Goal: Task Accomplishment & Management: Manage account settings

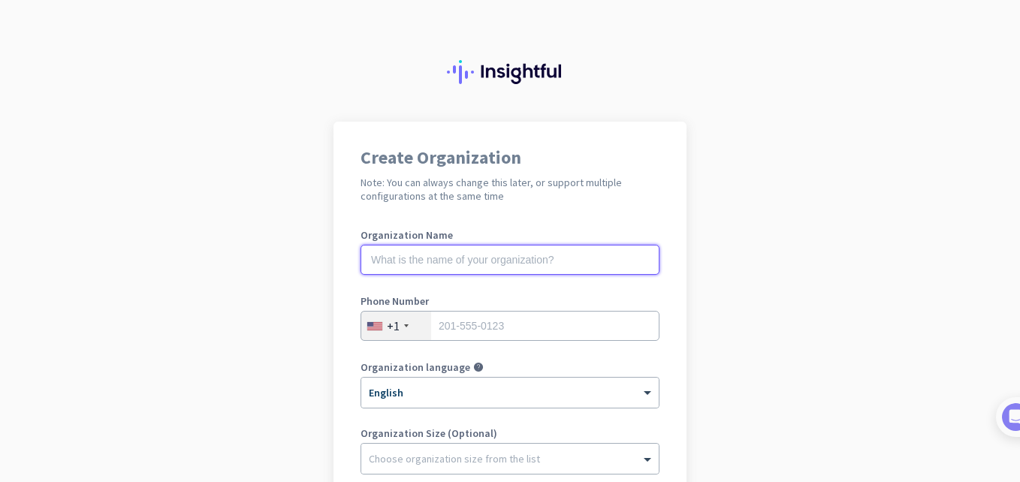
click at [487, 264] on input "text" at bounding box center [510, 260] width 299 height 30
type input "mapplewood"
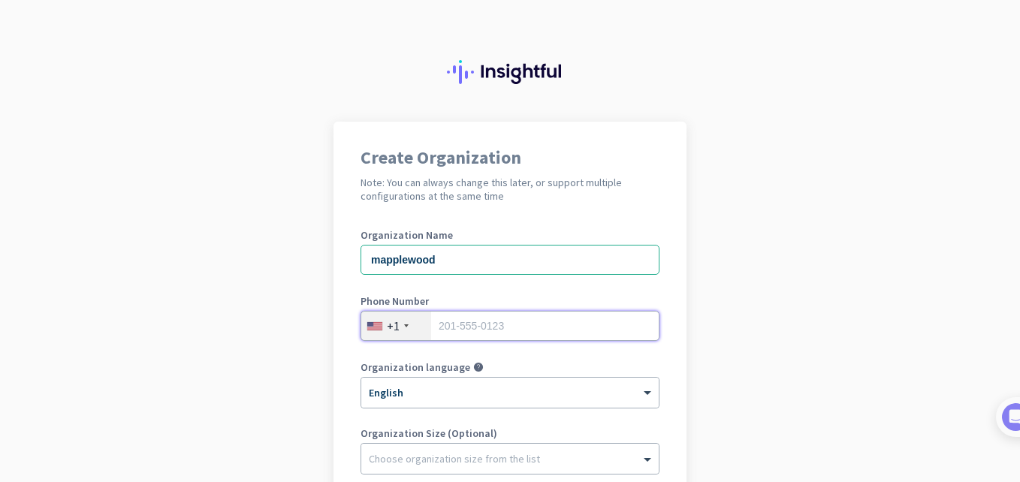
click at [503, 335] on input "tel" at bounding box center [510, 326] width 299 height 30
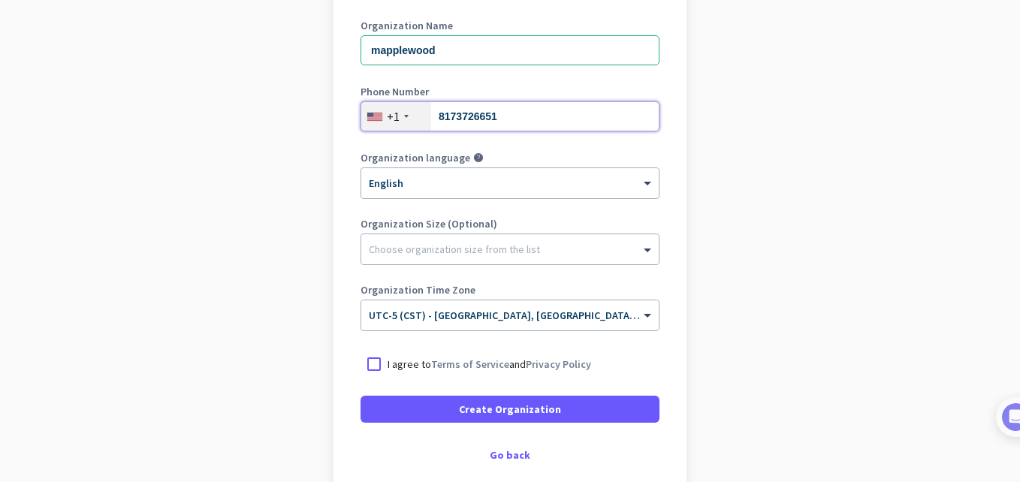
scroll to position [219, 0]
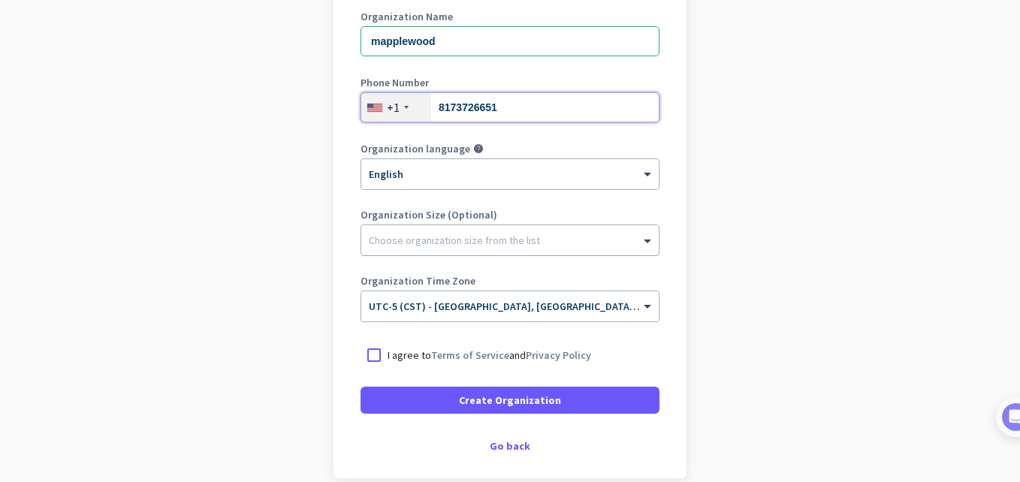
type input "8173726651"
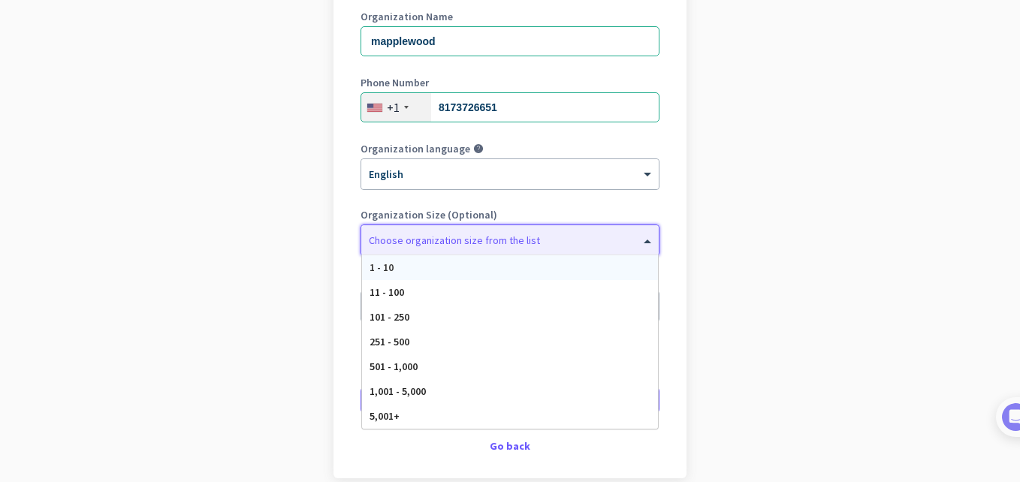
click at [591, 253] on div "Choose organization size from the list" at bounding box center [509, 240] width 297 height 30
click at [532, 298] on div "11 - 100" at bounding box center [510, 292] width 296 height 25
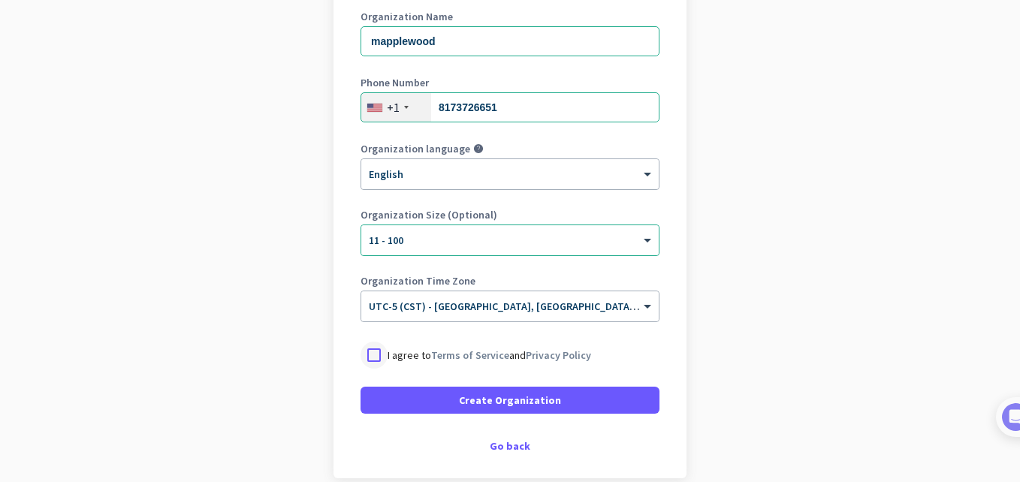
click at [375, 355] on div at bounding box center [374, 355] width 27 height 27
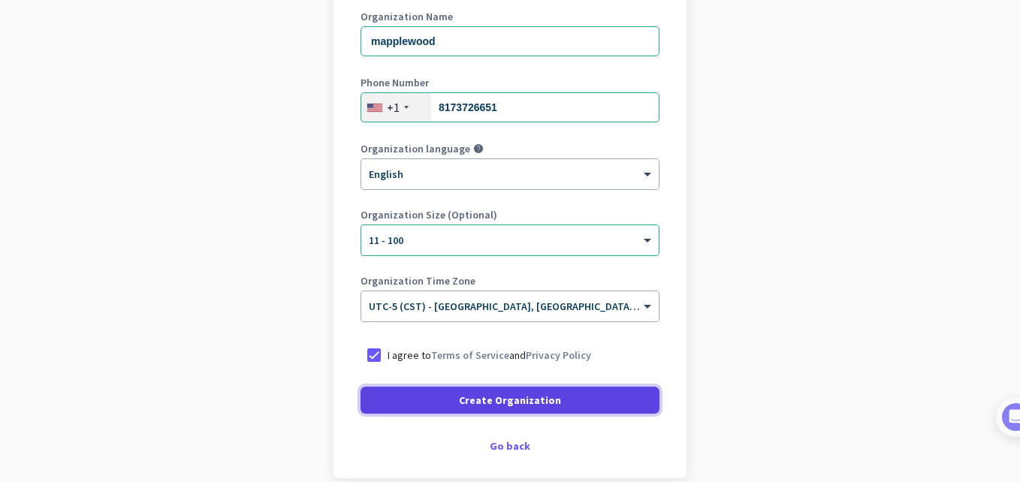
click at [409, 400] on span at bounding box center [510, 400] width 299 height 36
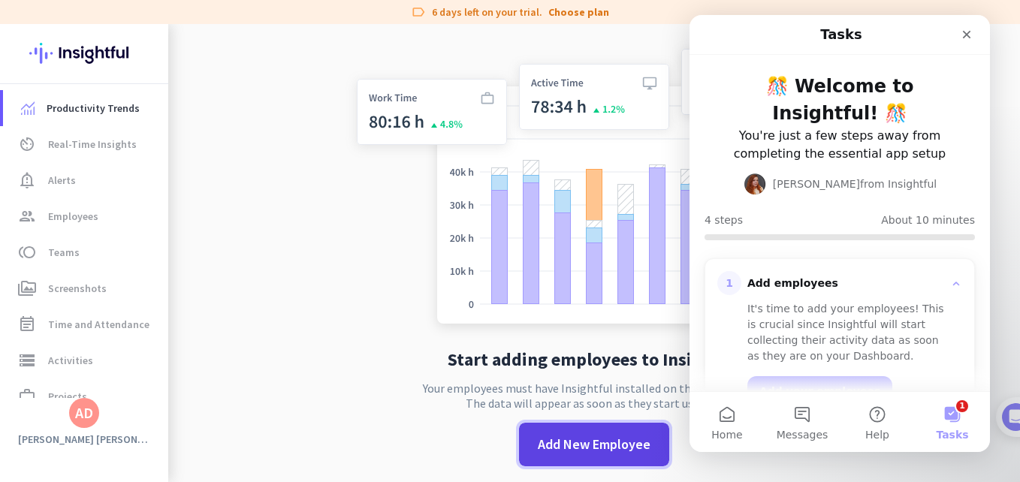
click at [607, 443] on span "Add New Employee" at bounding box center [594, 445] width 113 height 20
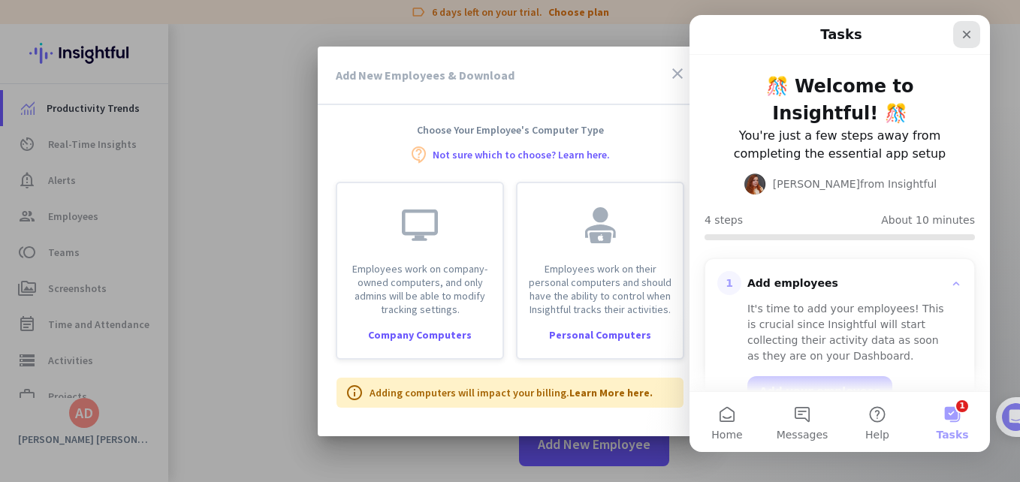
click at [966, 35] on icon "Close" at bounding box center [967, 35] width 8 height 8
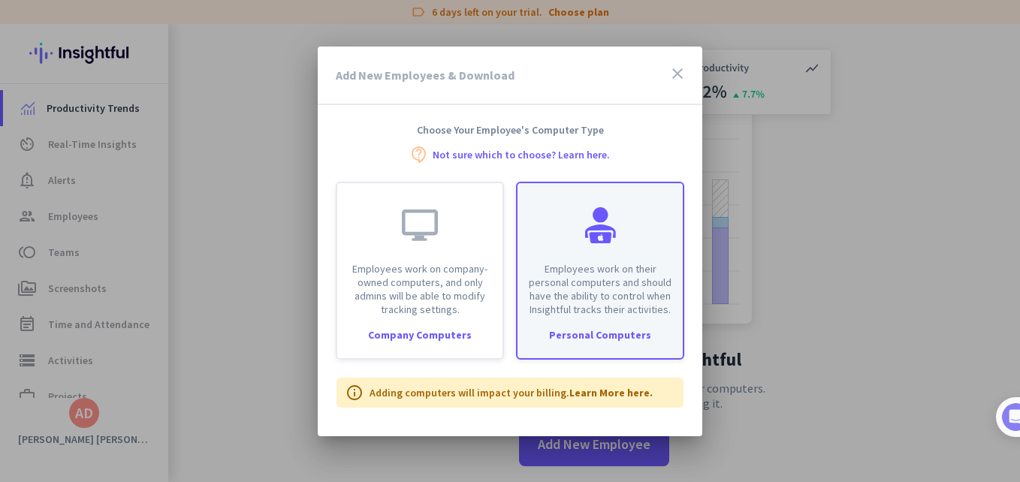
click at [656, 271] on p "Employees work on their personal computers and should have the ability to contr…" at bounding box center [600, 289] width 147 height 54
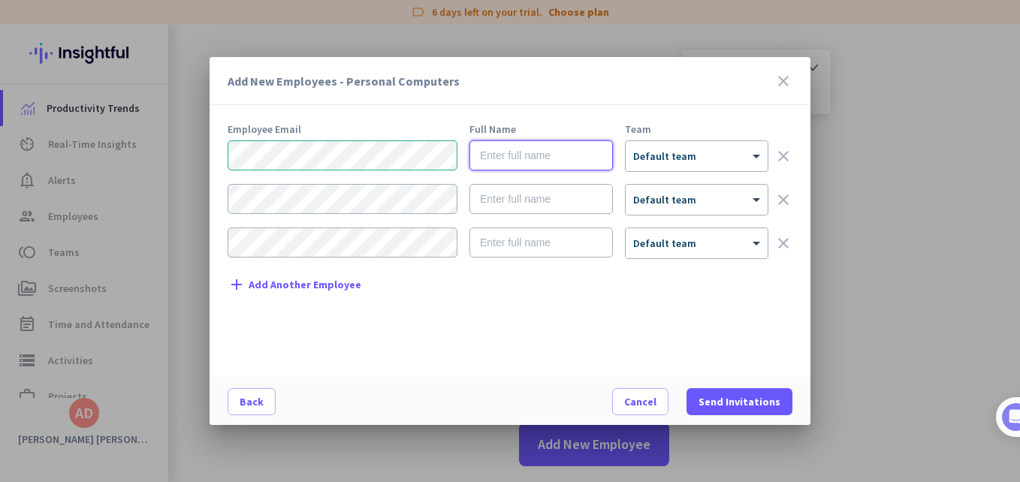
click at [494, 154] on input "text" at bounding box center [540, 155] width 143 height 30
type input "[PERSON_NAME]"
click at [651, 164] on div "× Default team" at bounding box center [697, 156] width 142 height 30
click at [668, 161] on span "Default team" at bounding box center [664, 156] width 63 height 14
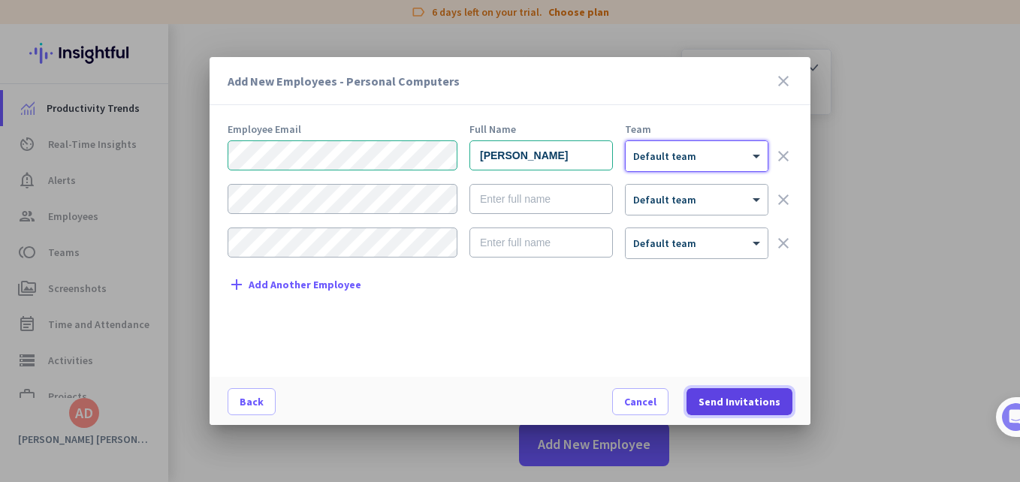
click at [755, 406] on span "Send Invitations" at bounding box center [740, 401] width 82 height 15
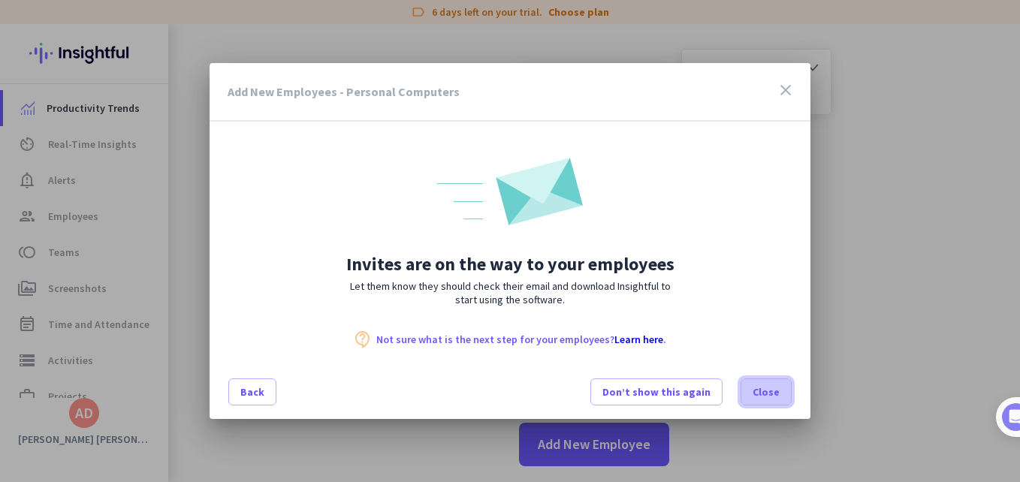
click at [765, 391] on span "Close" at bounding box center [766, 392] width 27 height 15
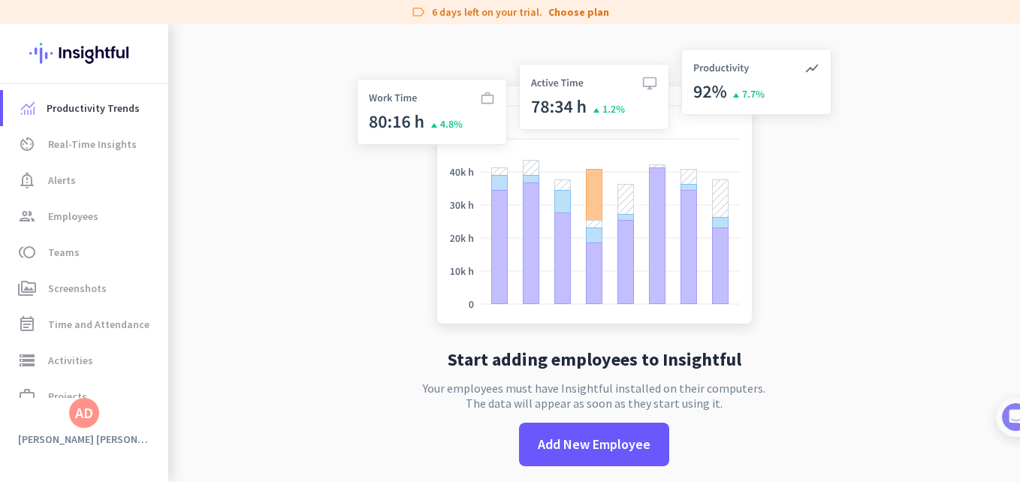
click at [842, 335] on app-no-employees "Start adding employees to Insightful Your employees must have Insightful instal…" at bounding box center [594, 265] width 852 height 482
click at [65, 201] on link "group Employees" at bounding box center [85, 216] width 165 height 36
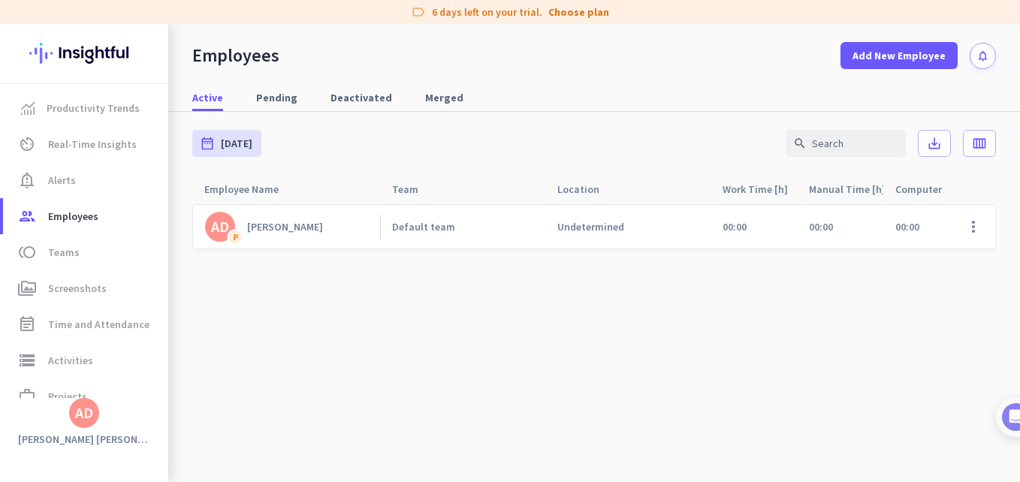
click at [355, 202] on div "Employee Name arrow_drop_up" at bounding box center [286, 189] width 188 height 29
click at [975, 226] on span at bounding box center [973, 227] width 36 height 36
click at [961, 223] on div at bounding box center [510, 241] width 1020 height 482
click at [876, 47] on button "Add New Employee" at bounding box center [898, 55] width 117 height 27
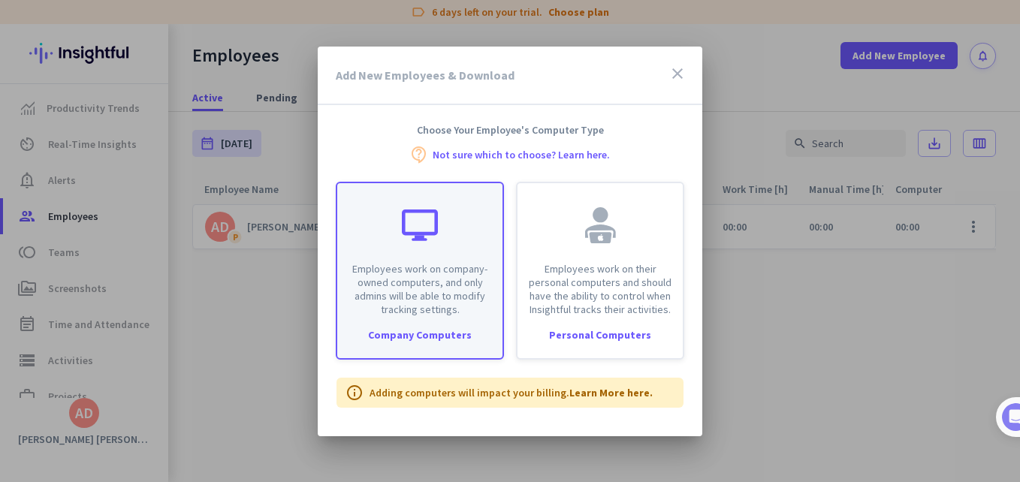
click at [463, 334] on div "Company Computers" at bounding box center [419, 335] width 165 height 11
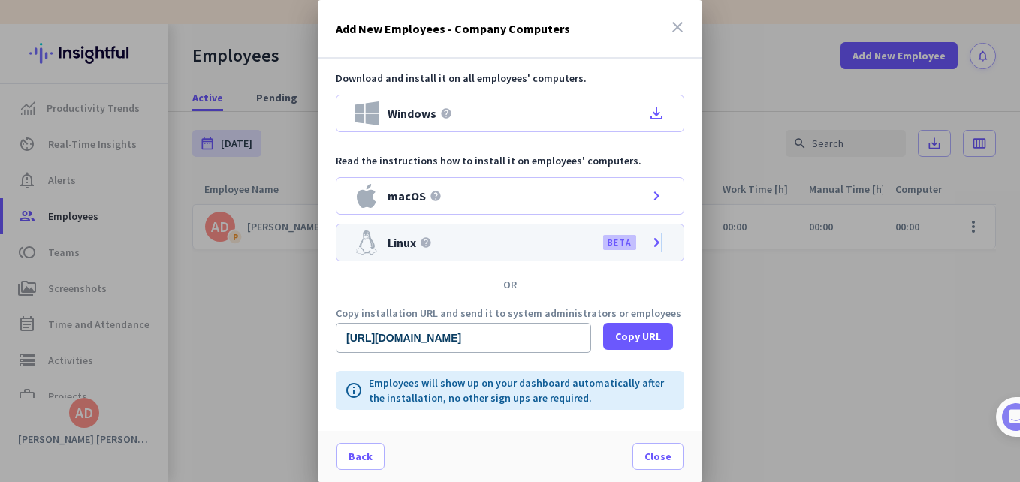
click at [660, 240] on icon "chevron_right" at bounding box center [656, 243] width 18 height 18
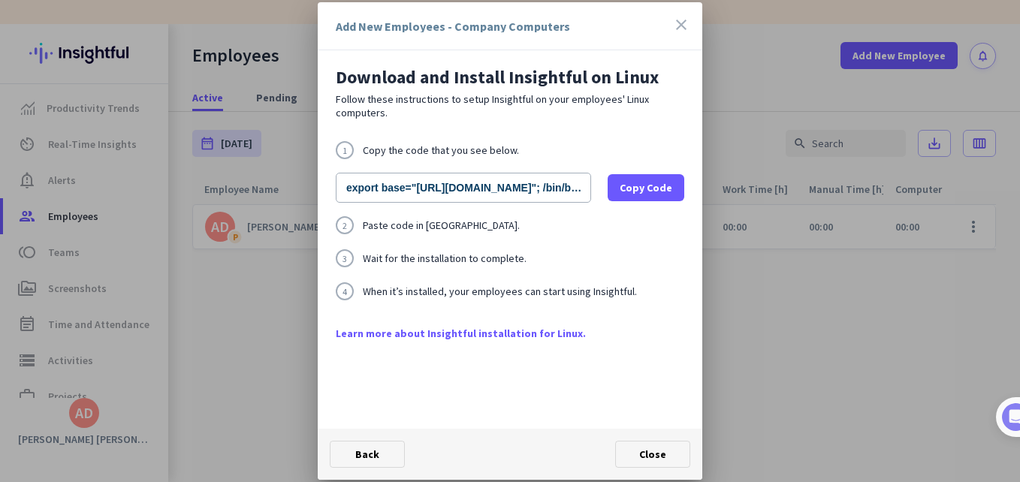
drag, startPoint x: 660, startPoint y: 240, endPoint x: 571, endPoint y: 361, distance: 149.8
click at [571, 361] on div "Download and Install Insightful on Linux Follow these instructions to setup Ins…" at bounding box center [510, 239] width 385 height 379
click at [659, 445] on span at bounding box center [653, 454] width 74 height 36
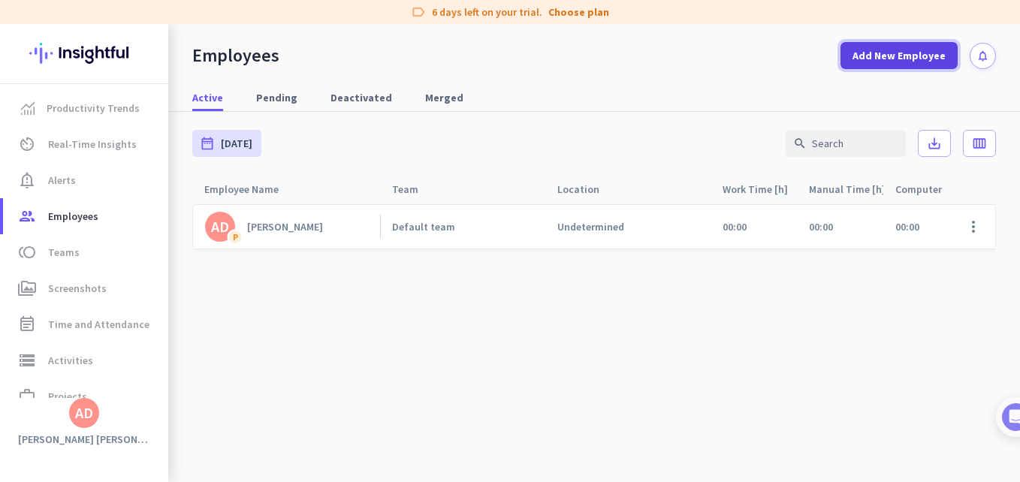
click at [898, 59] on span "Add New Employee" at bounding box center [898, 55] width 93 height 15
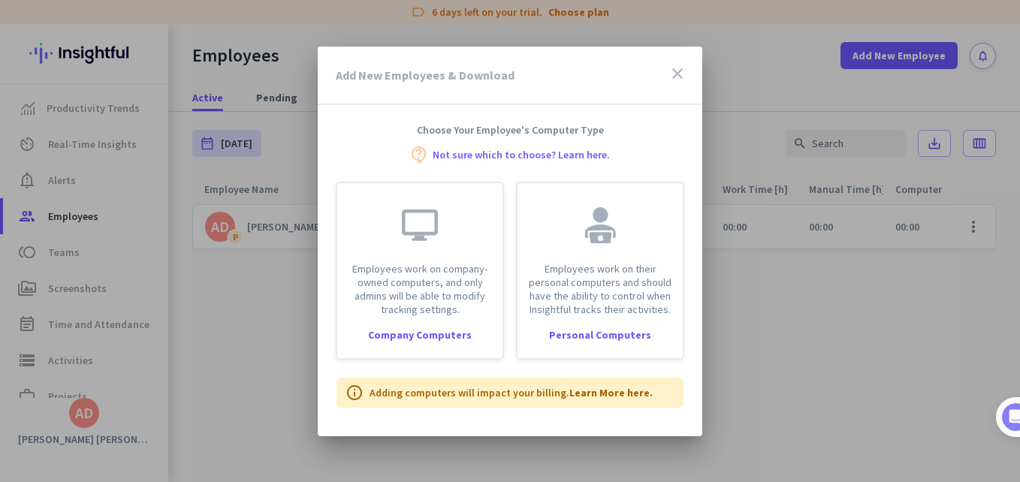
click at [916, 213] on div at bounding box center [510, 241] width 1020 height 482
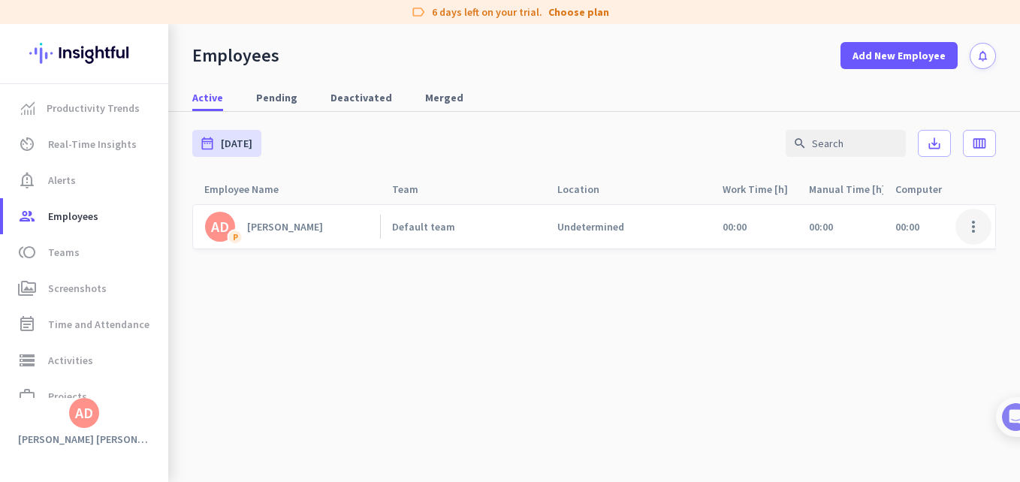
click at [978, 232] on span at bounding box center [973, 227] width 36 height 36
click at [953, 261] on span "Edit" at bounding box center [929, 258] width 99 height 15
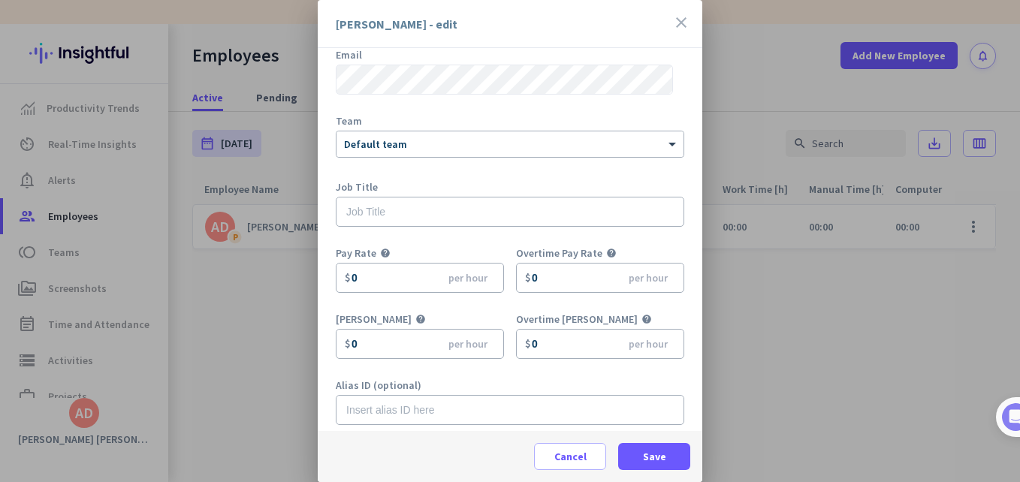
scroll to position [92, 0]
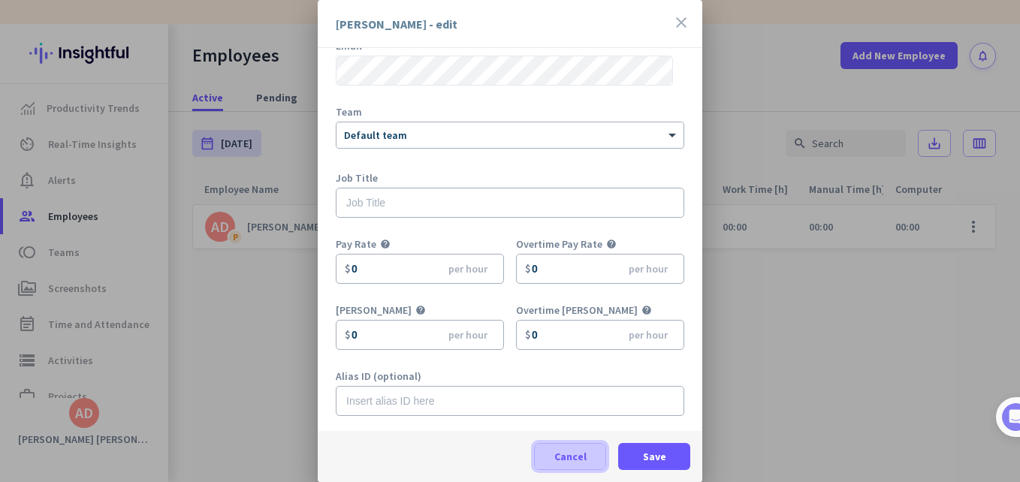
click at [590, 448] on span at bounding box center [570, 457] width 71 height 36
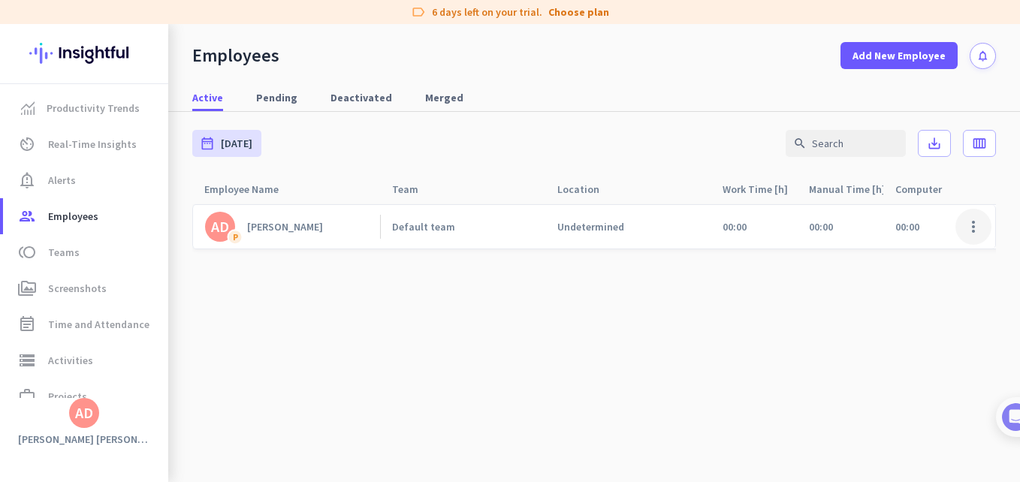
click at [970, 227] on span at bounding box center [973, 227] width 36 height 36
click at [940, 297] on div "Deactivate Employee" at bounding box center [929, 285] width 123 height 27
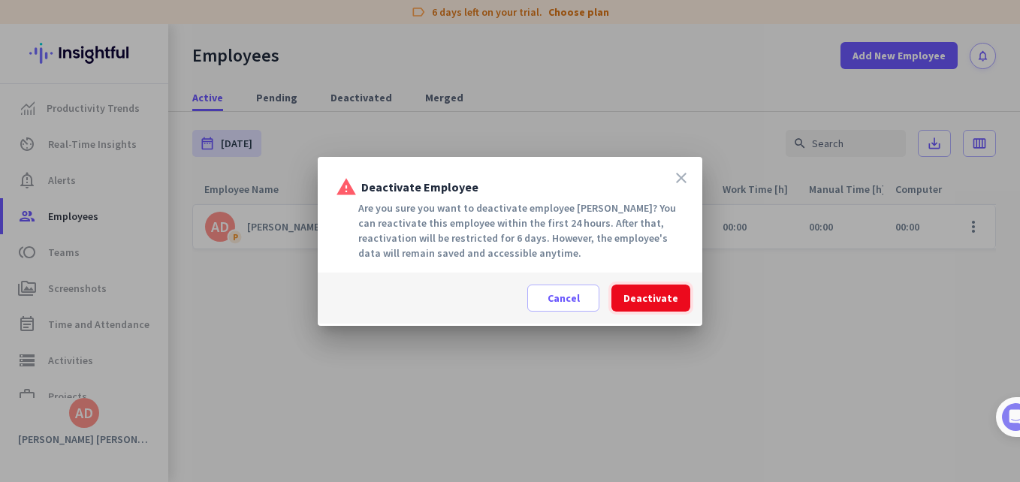
click at [637, 303] on button "Deactivate" at bounding box center [650, 298] width 79 height 27
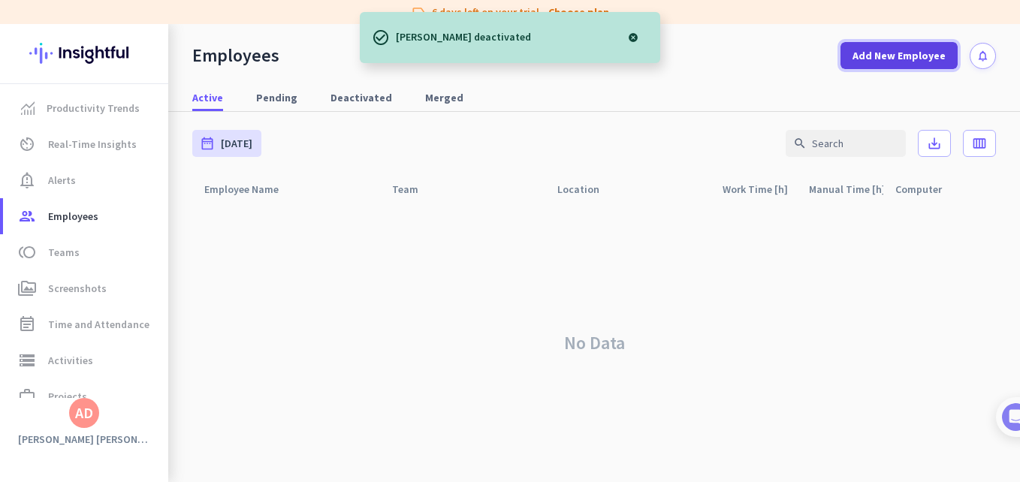
click at [896, 56] on span "Add New Employee" at bounding box center [898, 55] width 93 height 15
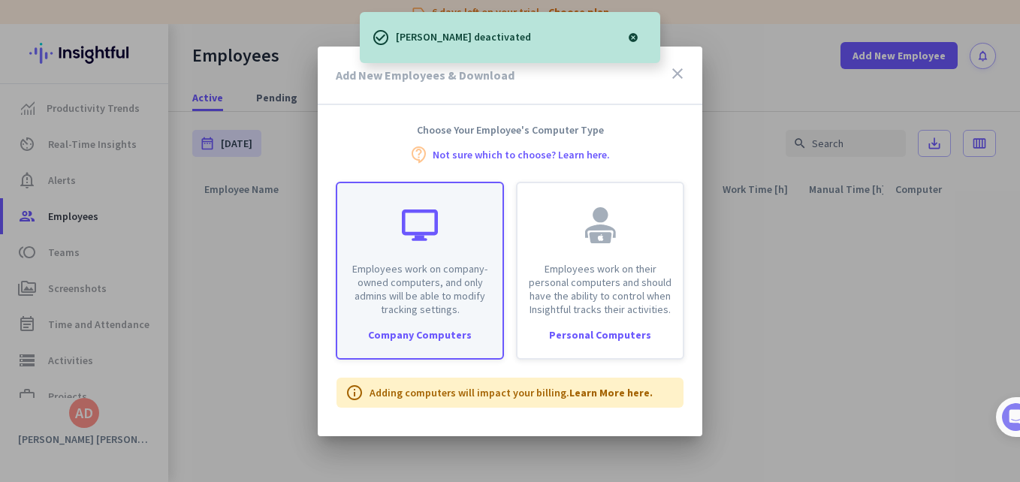
click at [387, 248] on div "Employees work on company-owned computers, and only admins will be able to modi…" at bounding box center [419, 249] width 165 height 133
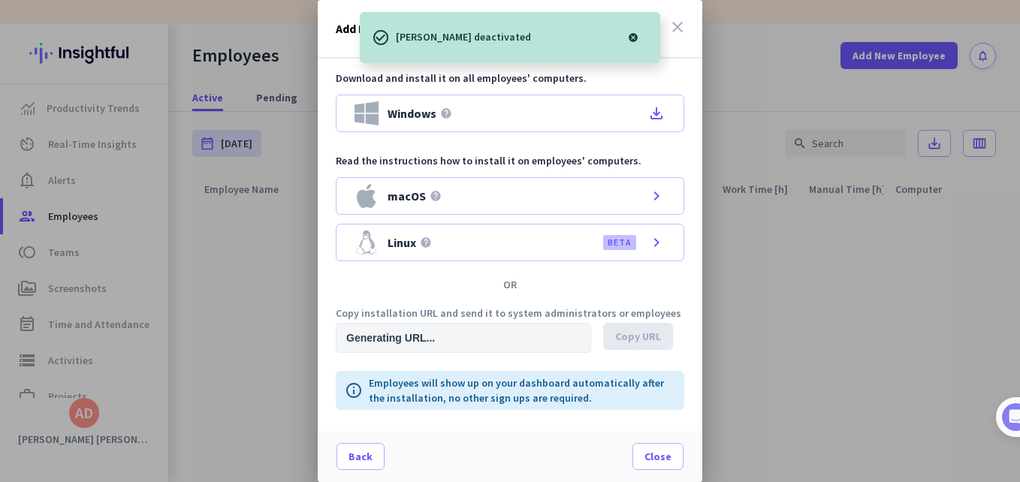
type input "[URL][DOMAIN_NAME]"
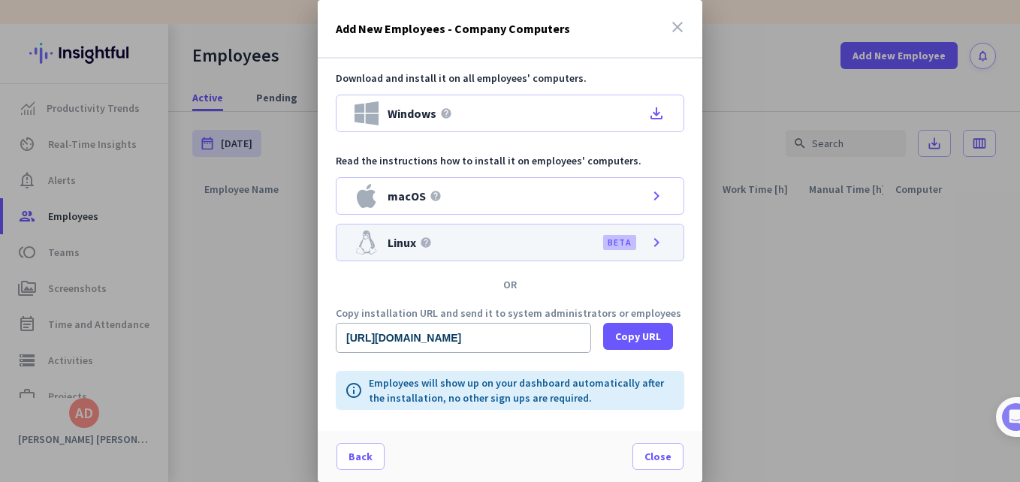
click at [652, 249] on icon "chevron_right" at bounding box center [656, 243] width 18 height 18
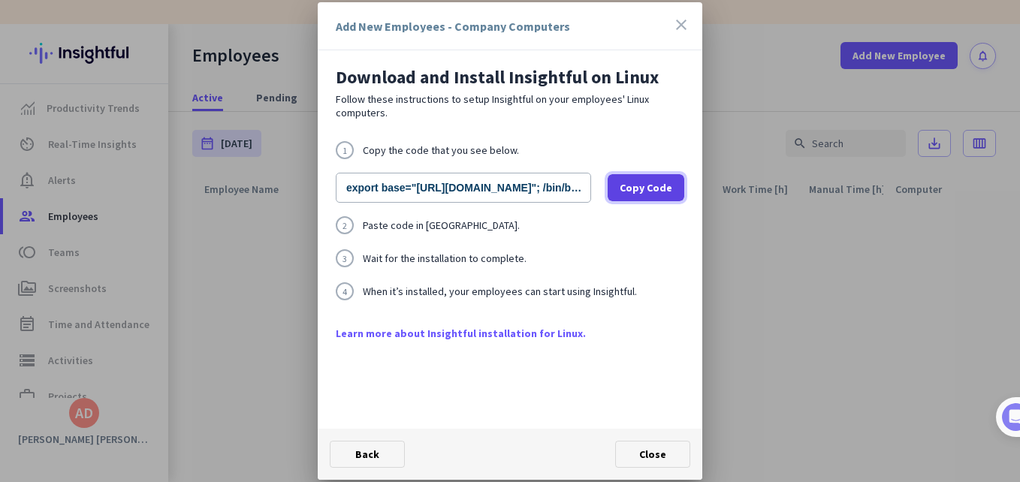
click at [665, 180] on span "Copy Code" at bounding box center [646, 187] width 53 height 15
click at [218, 109] on div at bounding box center [510, 241] width 1020 height 482
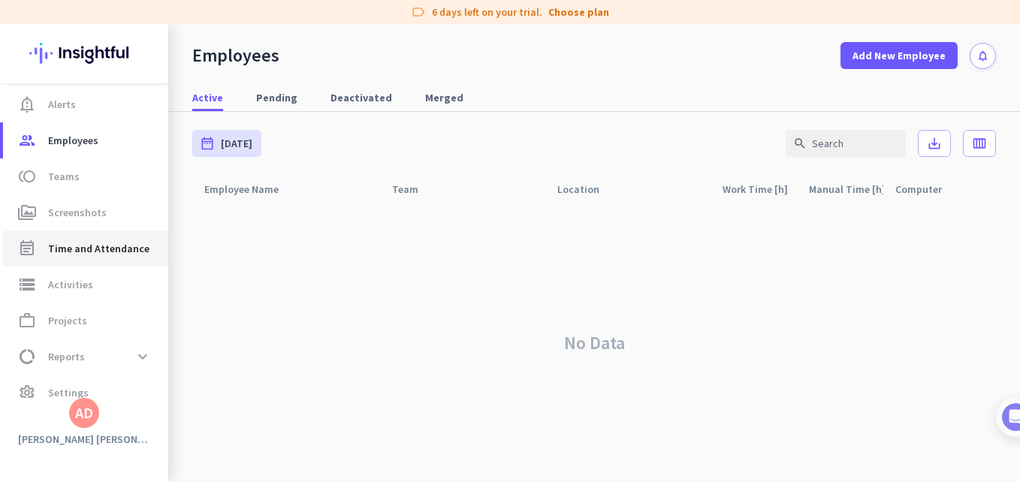
scroll to position [95, 0]
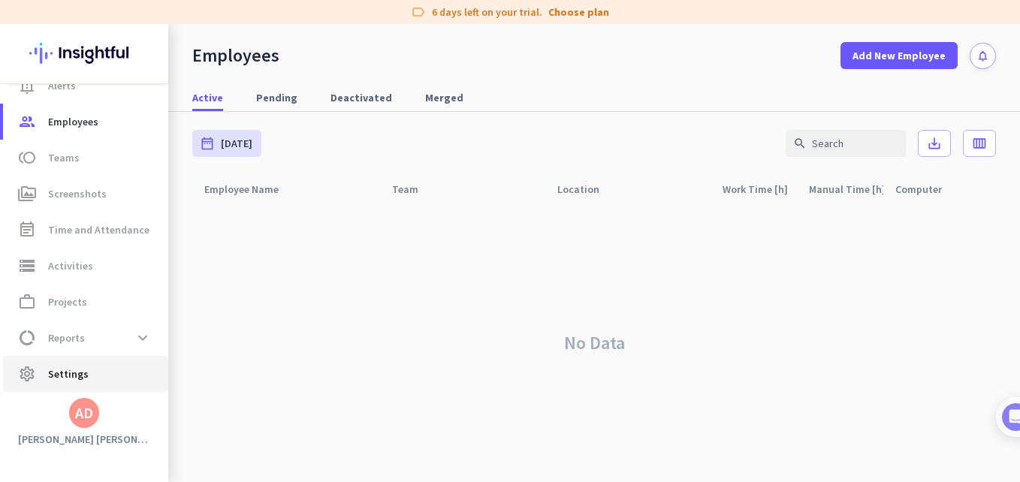
click at [109, 377] on span "settings Settings" at bounding box center [85, 374] width 141 height 18
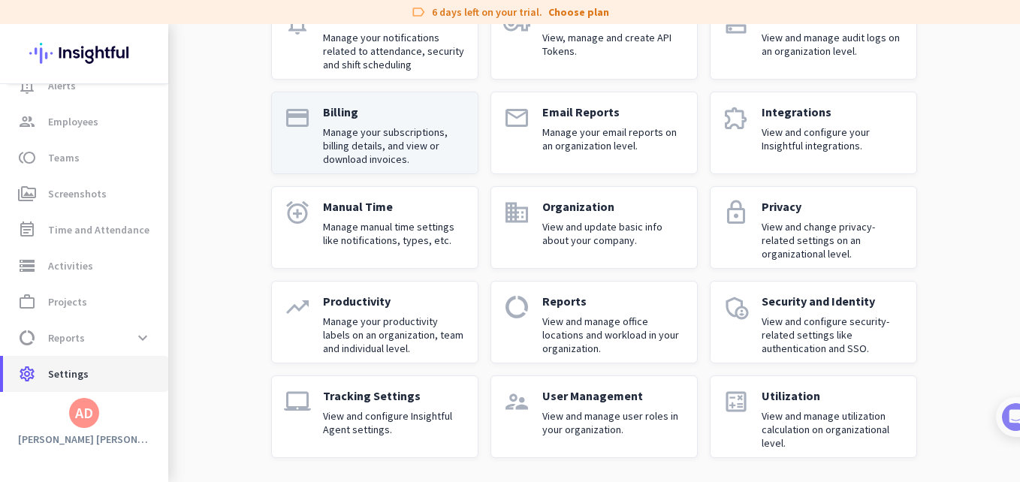
scroll to position [144, 0]
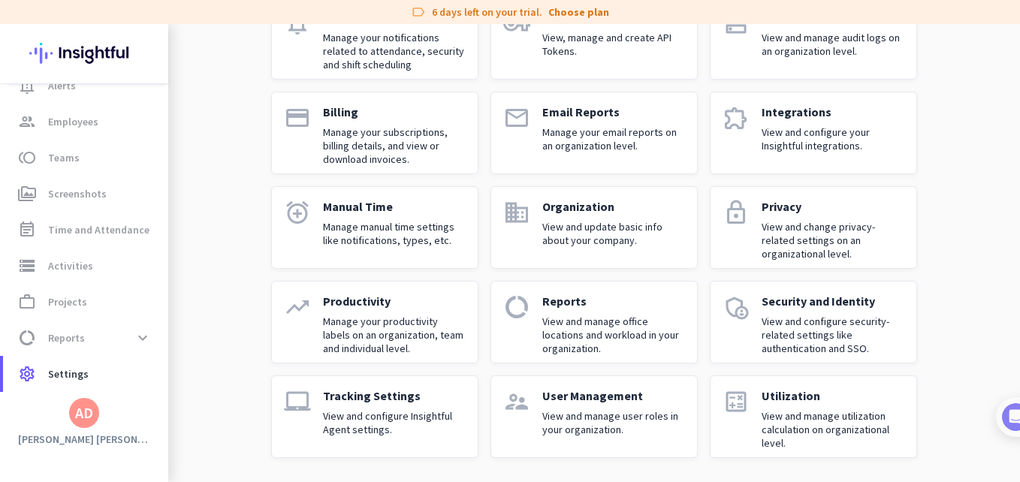
click at [400, 434] on p "View and configure Insightful Agent settings." at bounding box center [394, 422] width 143 height 27
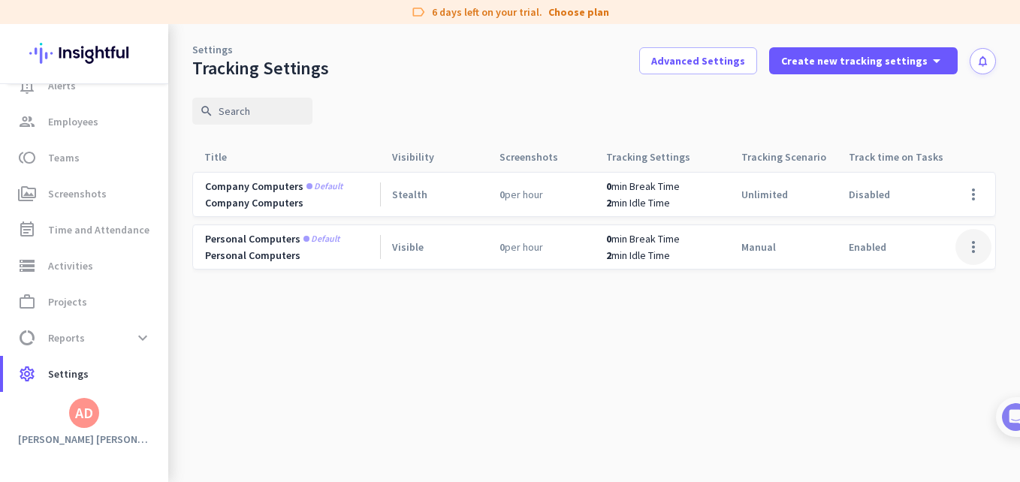
click at [973, 252] on span at bounding box center [973, 247] width 36 height 36
click at [952, 277] on span "Edit" at bounding box center [943, 278] width 72 height 15
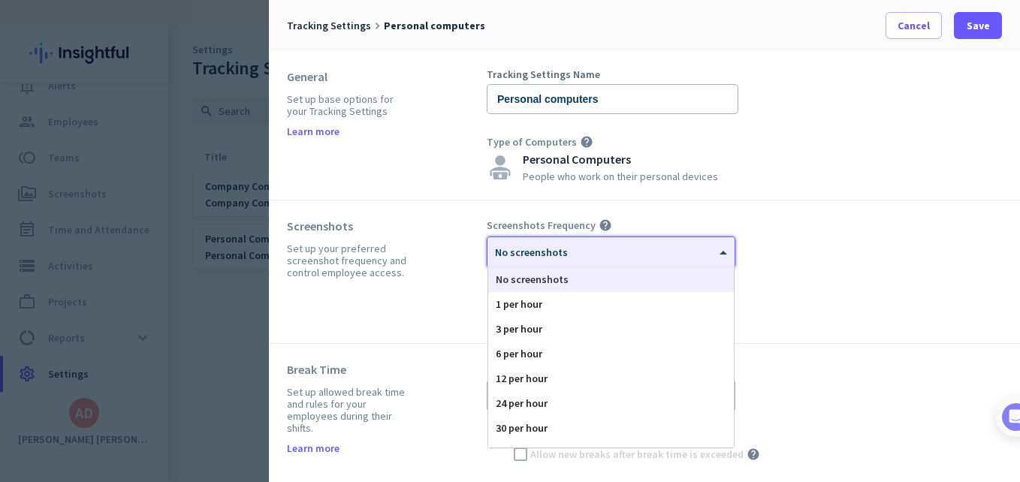
click at [714, 252] on div at bounding box center [610, 247] width 247 height 13
click at [548, 300] on div "1 per hour" at bounding box center [611, 304] width 246 height 25
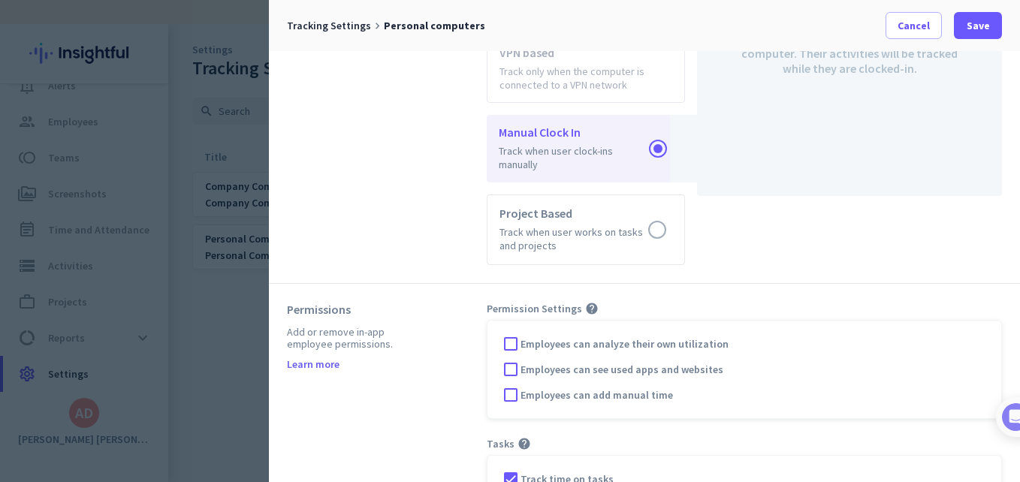
scroll to position [843, 0]
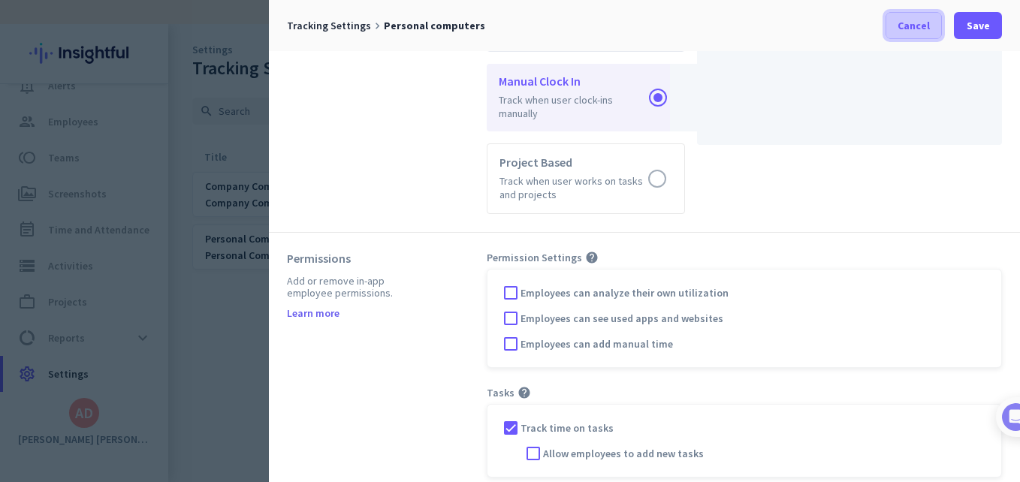
click at [922, 26] on span "Cancel" at bounding box center [914, 25] width 32 height 15
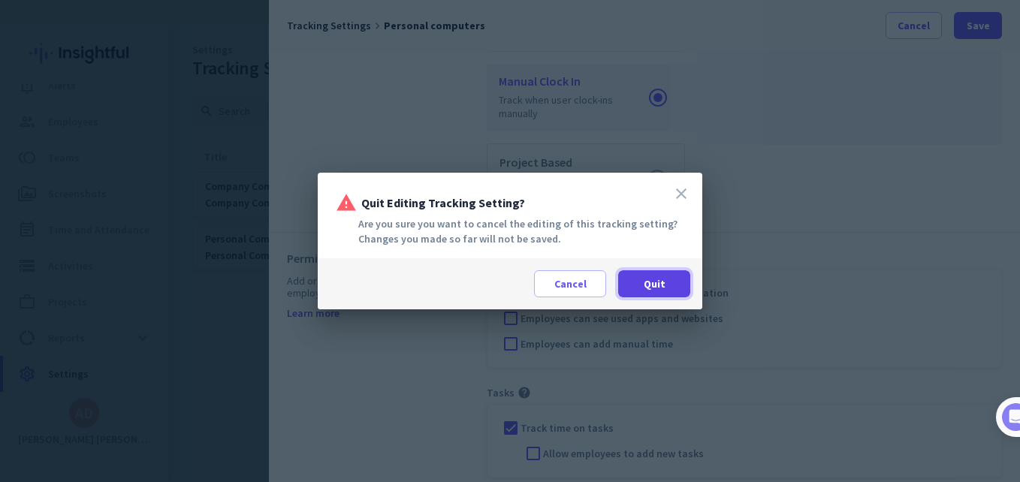
click at [650, 294] on span at bounding box center [654, 284] width 72 height 36
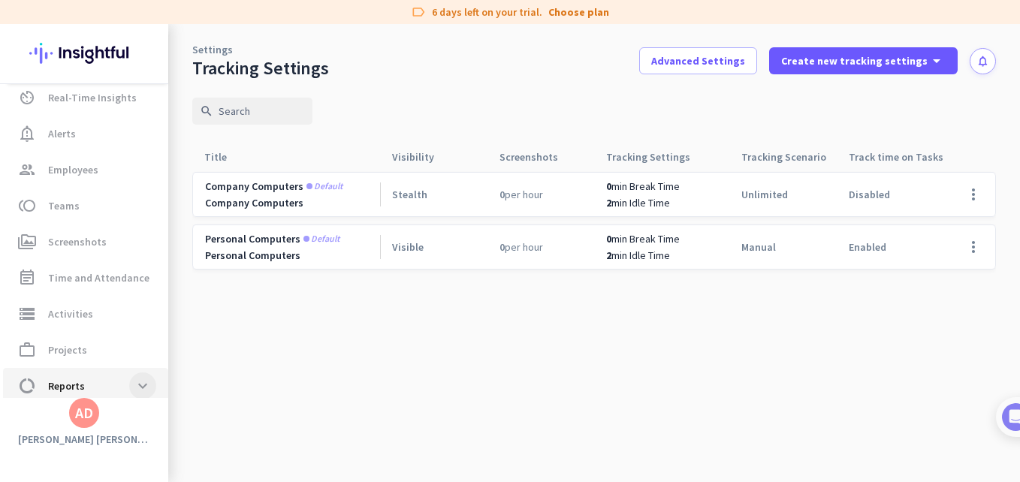
scroll to position [95, 0]
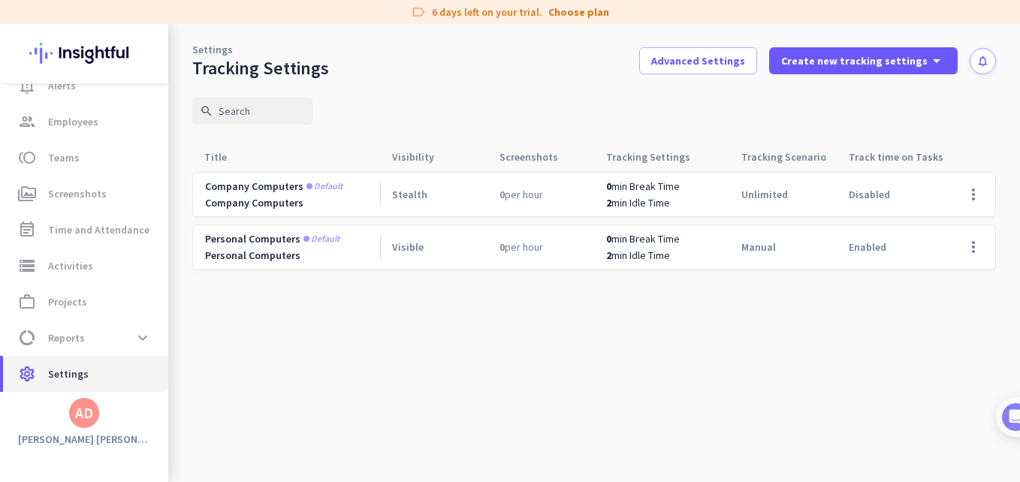
click at [112, 381] on span "settings Settings" at bounding box center [85, 374] width 141 height 18
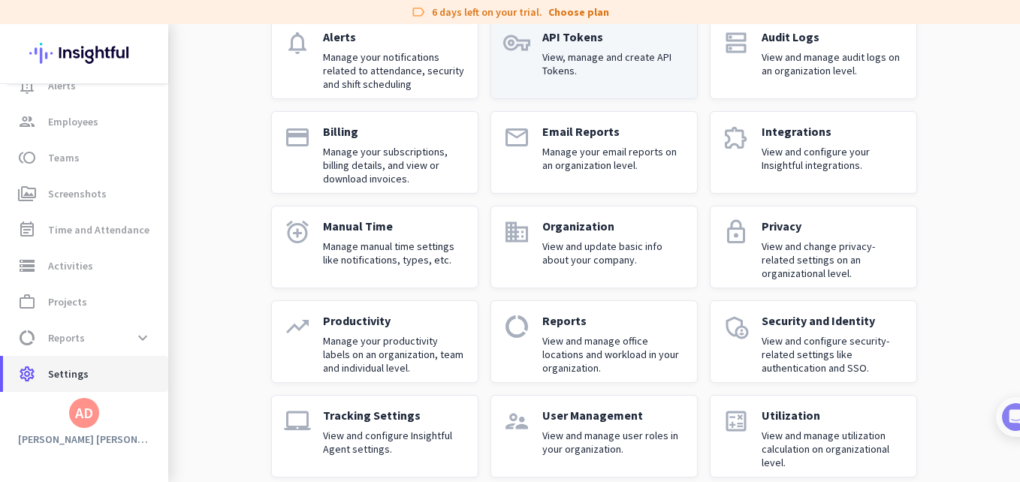
scroll to position [144, 0]
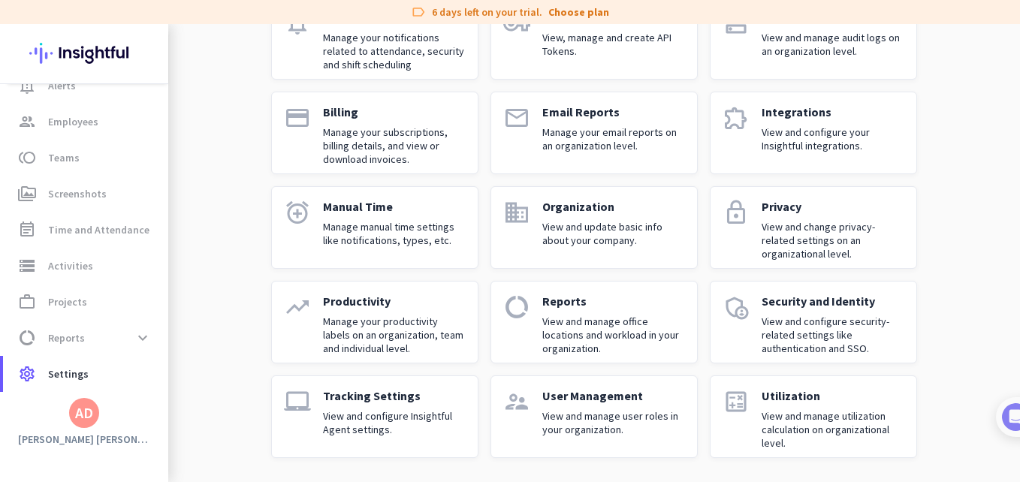
click at [636, 393] on p "User Management" at bounding box center [613, 395] width 143 height 15
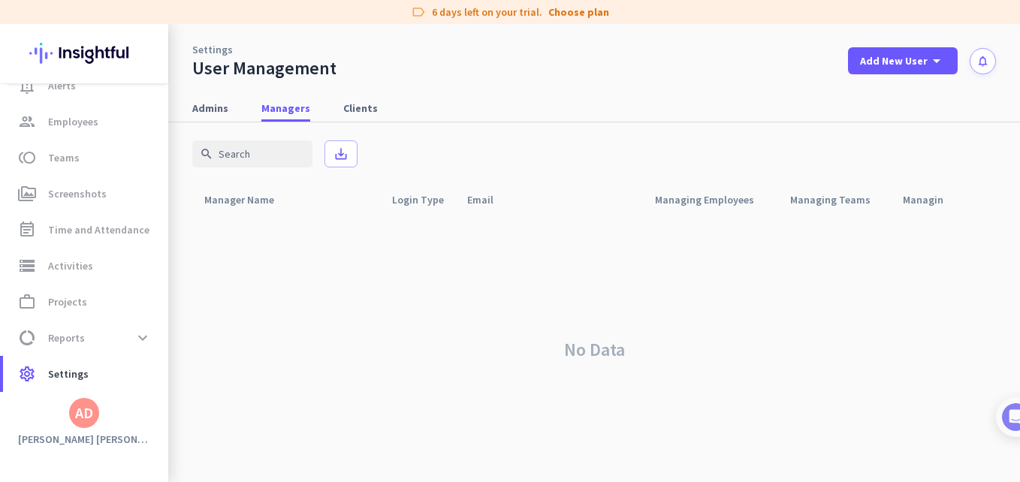
click at [102, 428] on div "Productivity Trends av_timer Real-Time Insights notification_important Alerts g…" at bounding box center [84, 253] width 168 height 458
drag, startPoint x: 102, startPoint y: 428, endPoint x: 90, endPoint y: 421, distance: 14.2
click at [90, 421] on div "AD" at bounding box center [84, 413] width 18 height 15
click at [193, 304] on span "Personal Settings" at bounding box center [164, 304] width 91 height 14
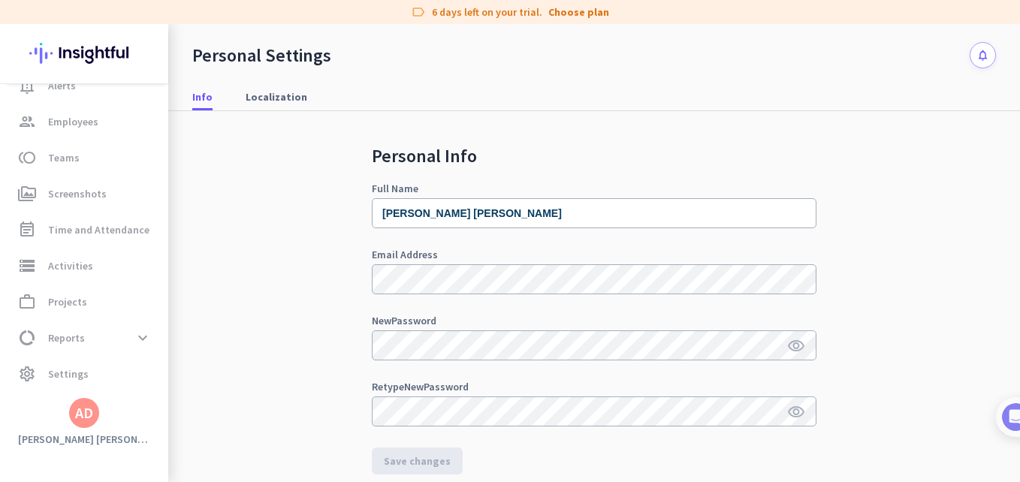
click at [274, 369] on div "Personal Info Full Name [PERSON_NAME] [PERSON_NAME] Email Address New Password …" at bounding box center [594, 340] width 804 height 458
click at [77, 425] on div "AD" at bounding box center [84, 413] width 30 height 30
click at [170, 386] on span "Sign out" at bounding box center [164, 385] width 91 height 14
